Goal: Transaction & Acquisition: Purchase product/service

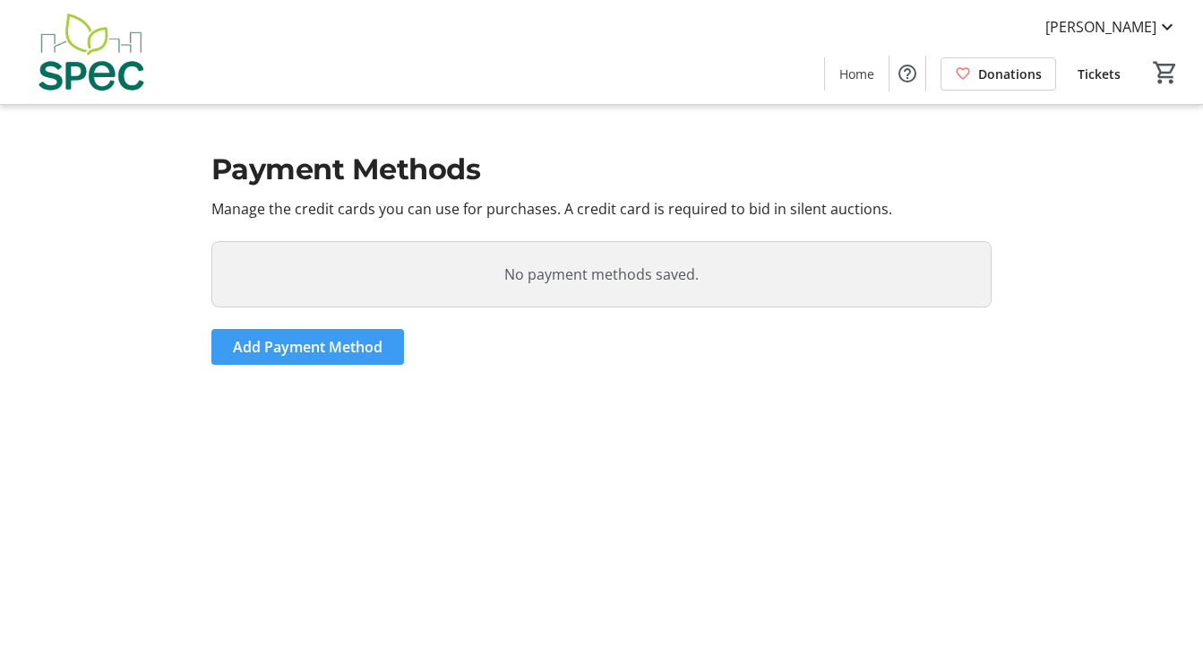
click at [368, 342] on span "Add Payment Method" at bounding box center [308, 347] width 150 height 22
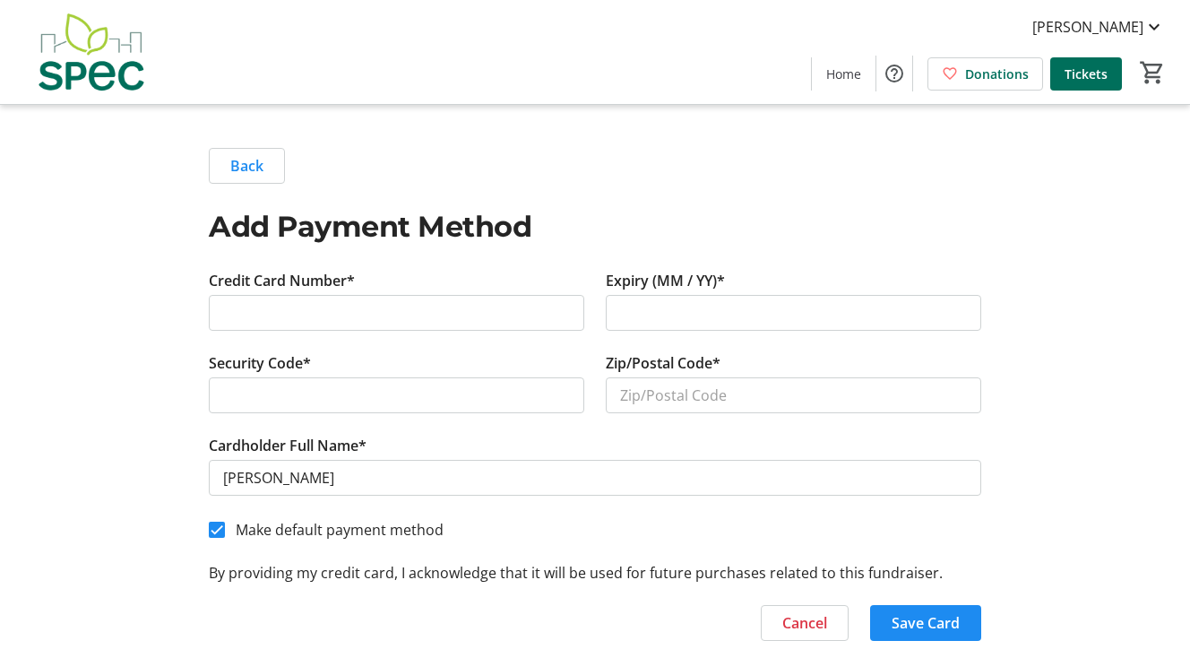
scroll to position [6, 0]
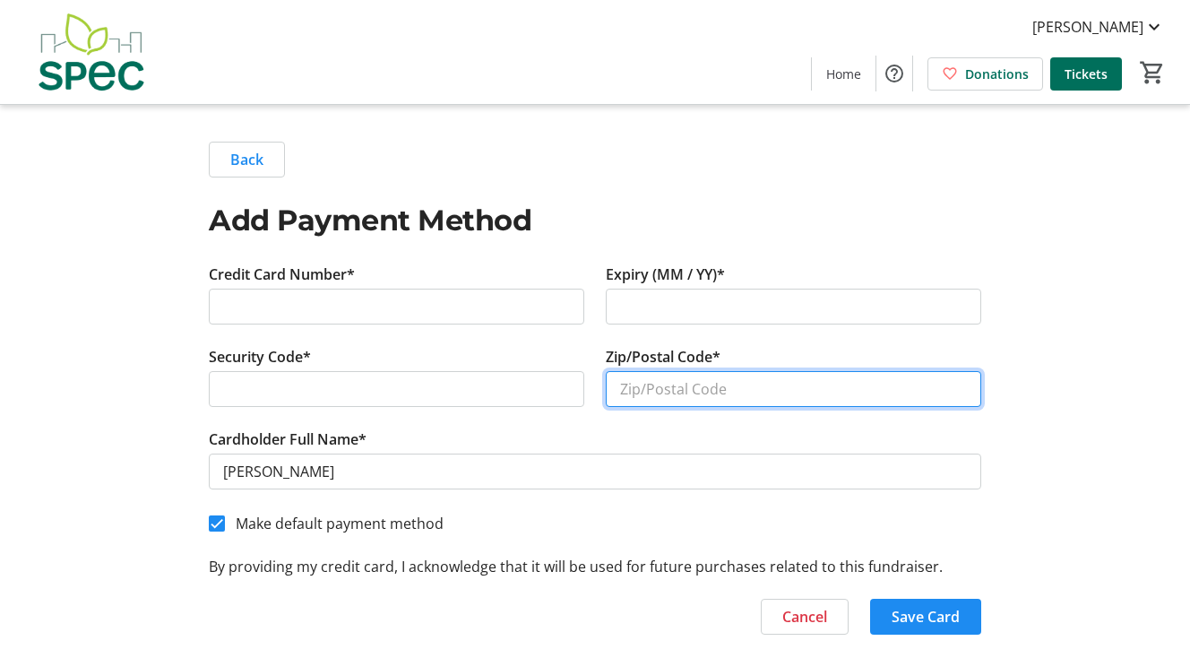
click at [691, 390] on input "Zip/Postal Code*" at bounding box center [793, 389] width 375 height 36
type input "v5p3w5"
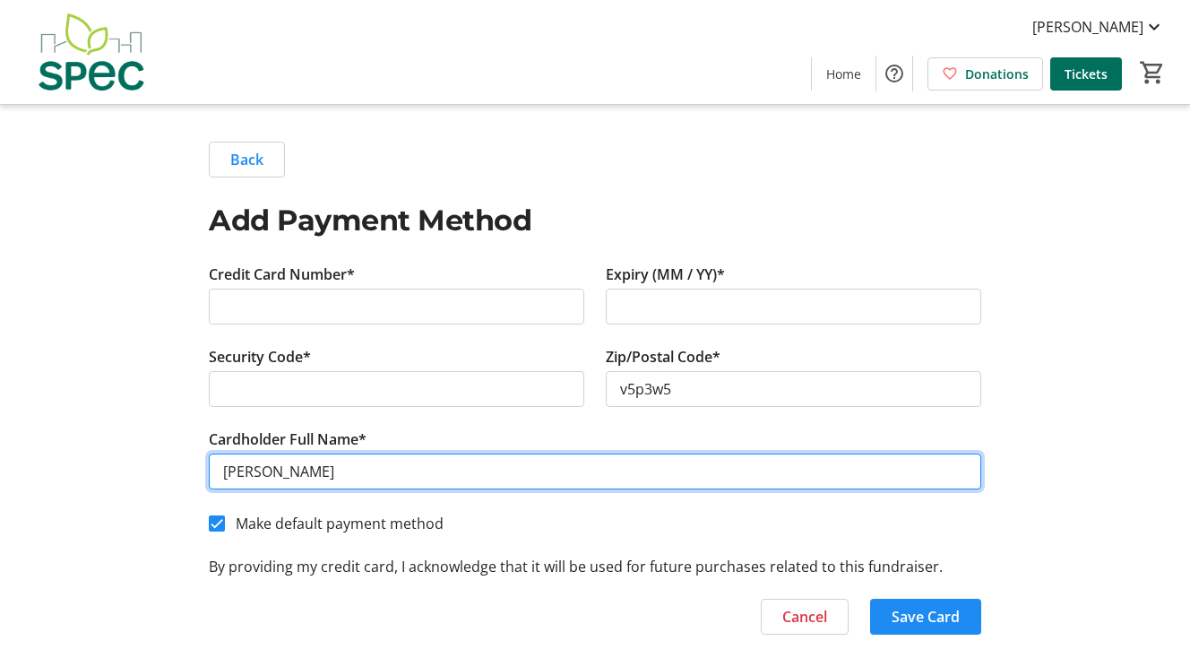
click at [502, 464] on input "[PERSON_NAME]" at bounding box center [595, 471] width 772 height 36
drag, startPoint x: 257, startPoint y: 477, endPoint x: 263, endPoint y: 494, distance: 17.9
click at [257, 477] on input "[PERSON_NAME]" at bounding box center [595, 471] width 772 height 36
click at [263, 477] on input "John charles Duncan" at bounding box center [595, 471] width 772 height 36
click at [226, 472] on input "John Charles Duncan" at bounding box center [595, 471] width 772 height 36
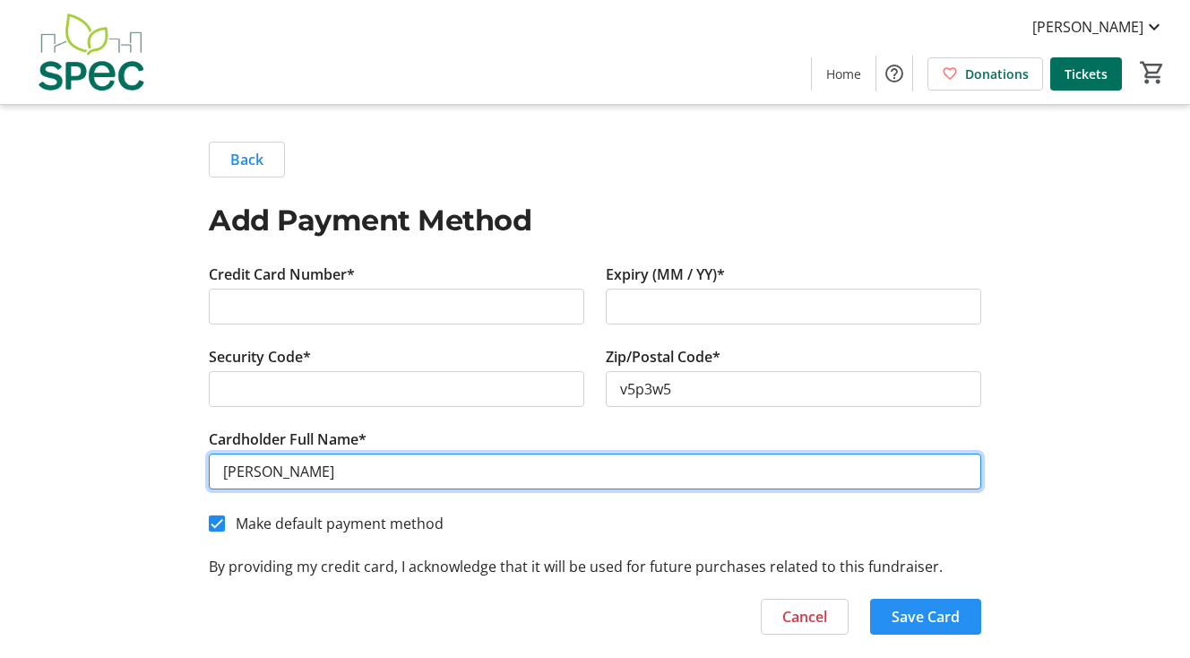
type input "John Charles Duncan"
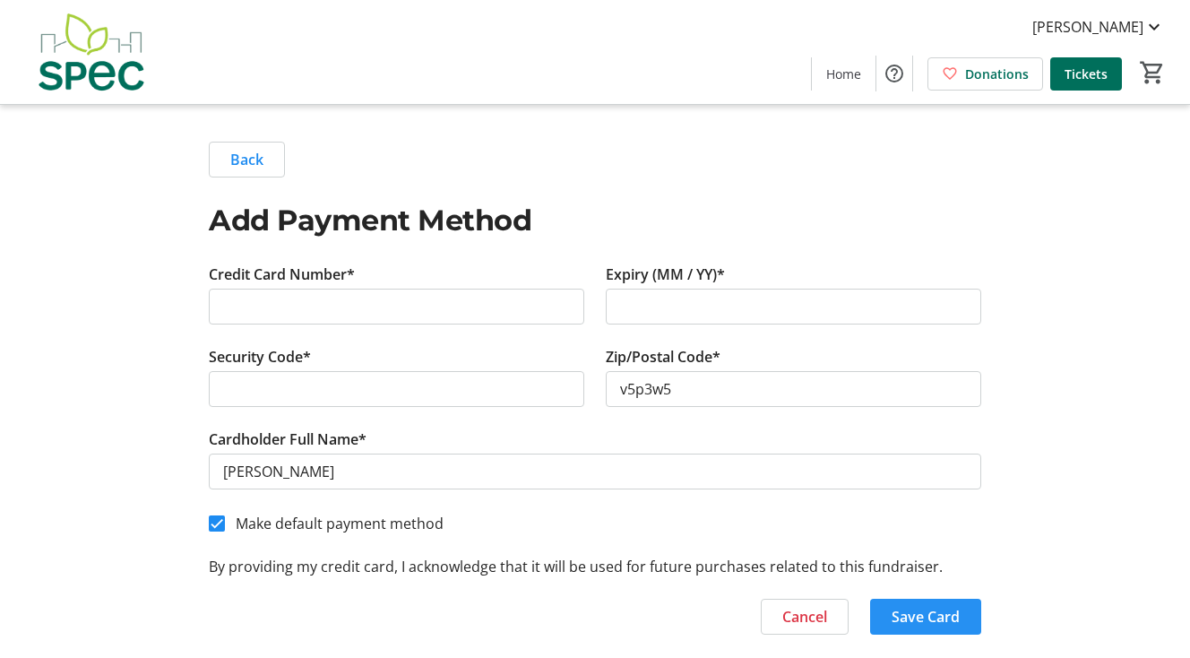
click at [893, 610] on span "Save Card" at bounding box center [926, 617] width 68 height 22
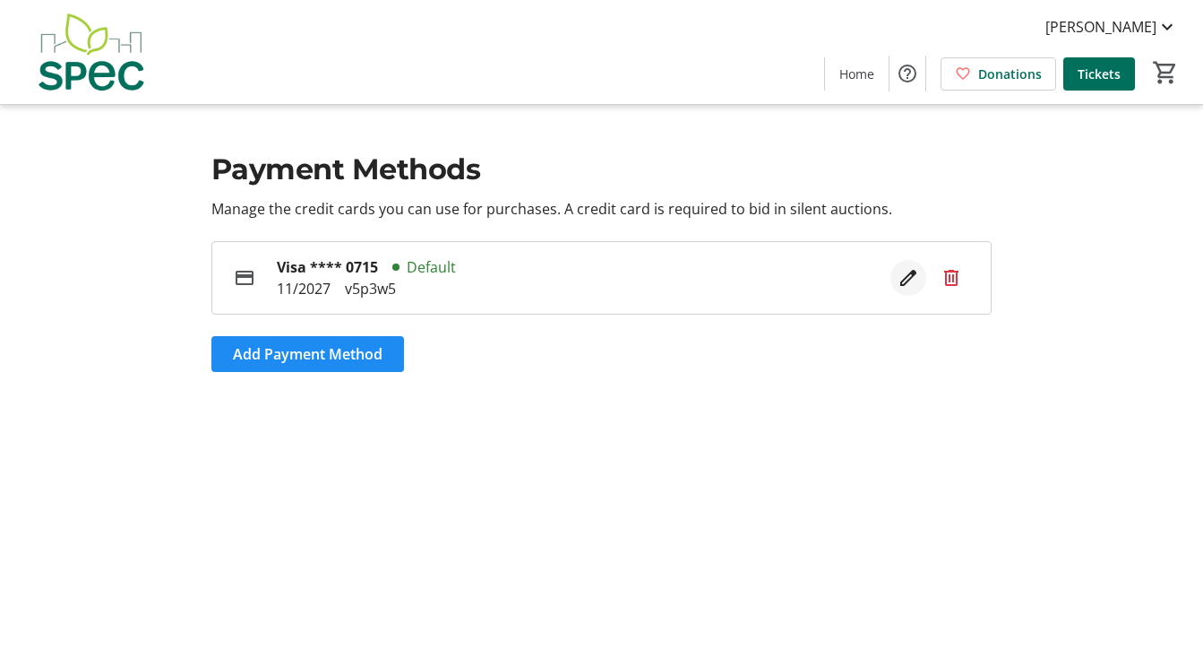
click at [910, 279] on mat-icon at bounding box center [909, 278] width 22 height 22
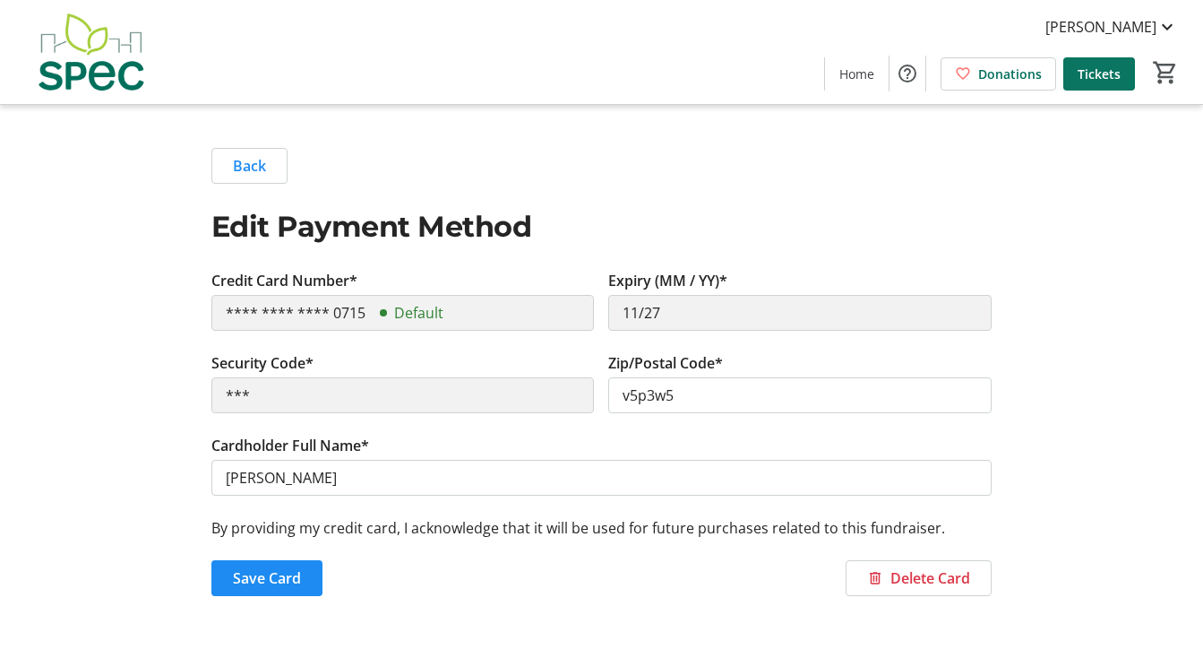
click at [1105, 78] on span "Tickets" at bounding box center [1099, 74] width 43 height 19
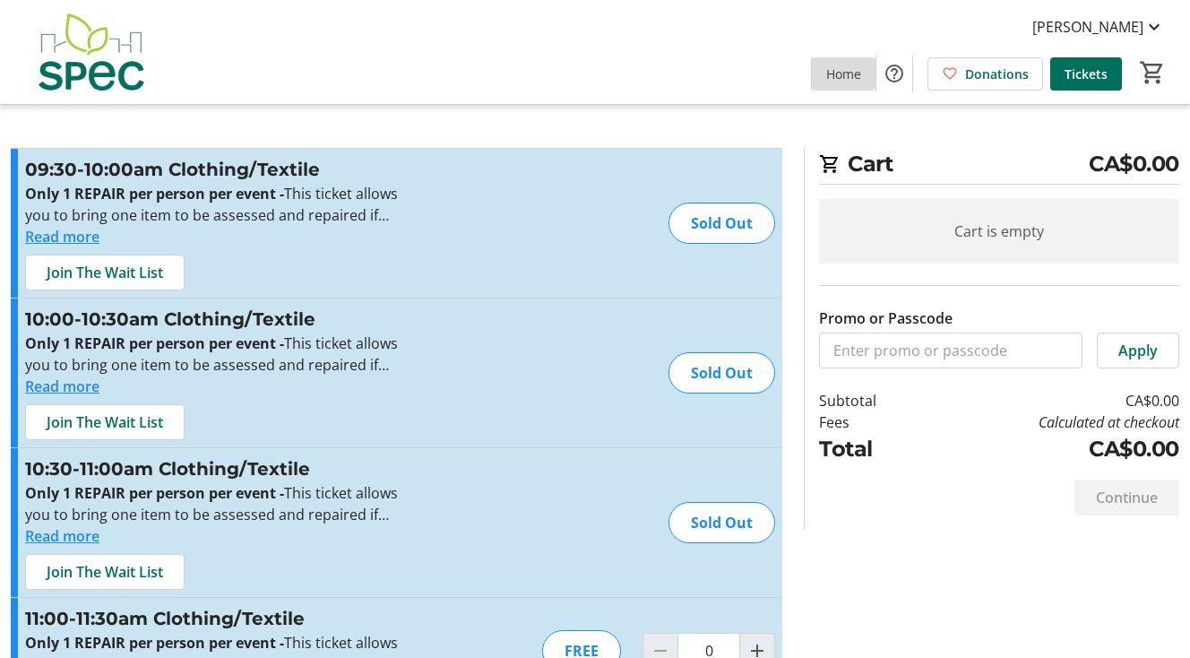
click at [849, 62] on span at bounding box center [844, 73] width 64 height 43
